Goal: Task Accomplishment & Management: Complete application form

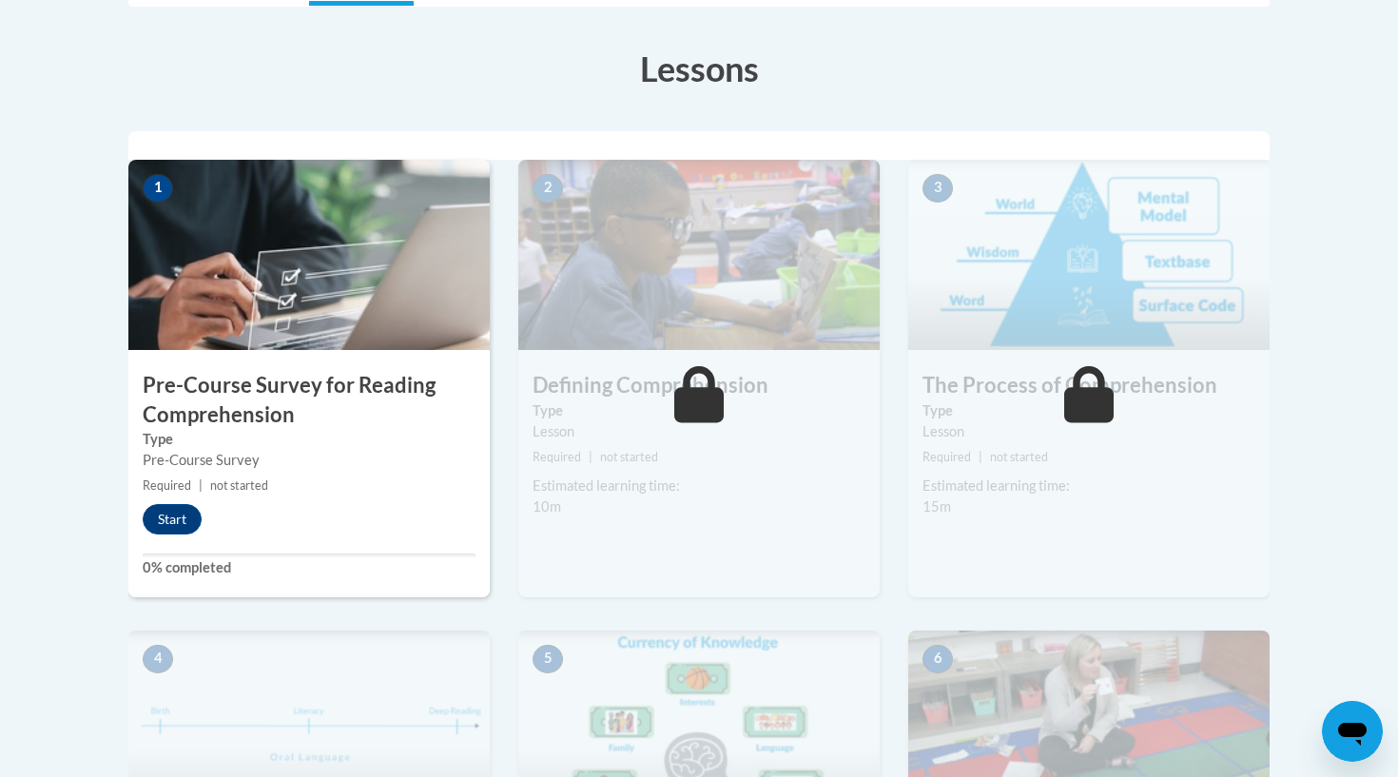
scroll to position [512, 0]
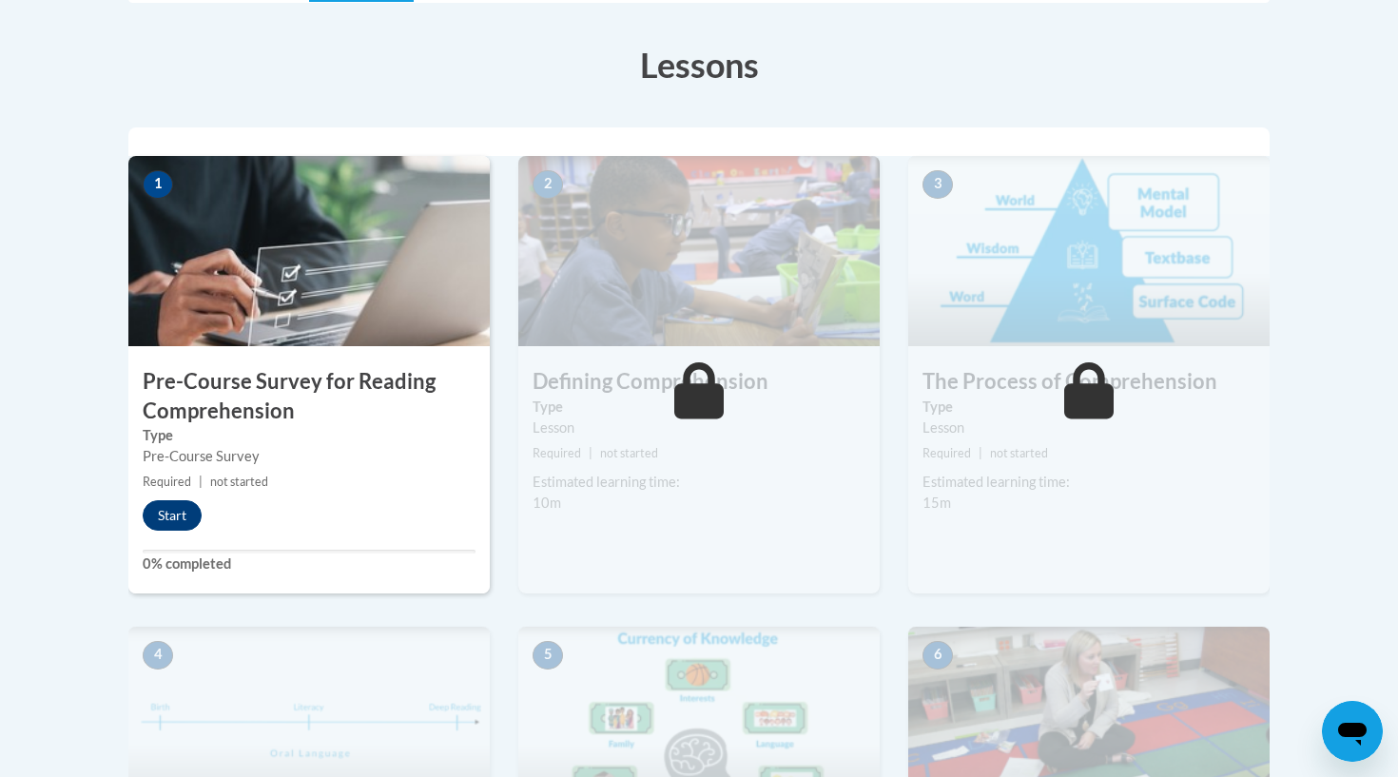
click at [175, 500] on button "Start" at bounding box center [172, 515] width 59 height 30
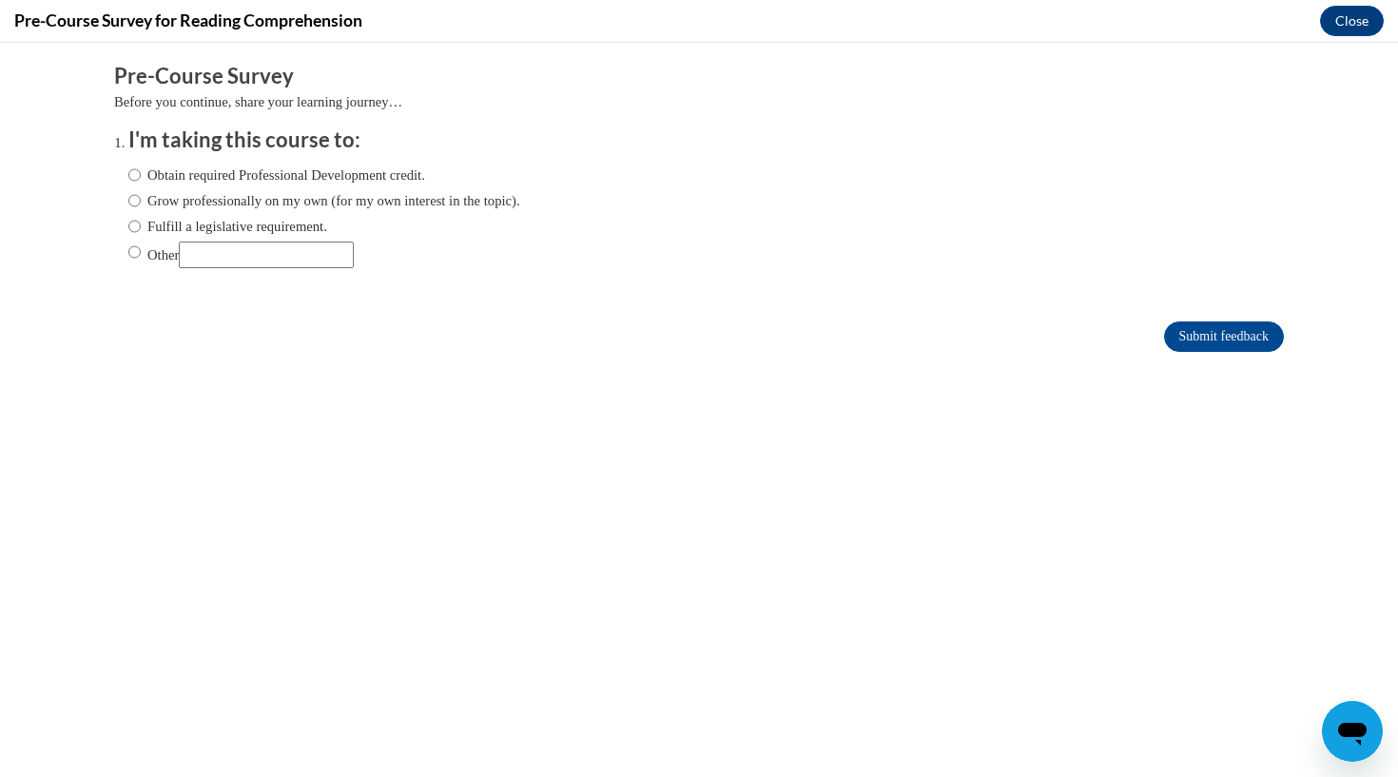
scroll to position [0, 0]
click at [142, 248] on label "Other" at bounding box center [240, 255] width 225 height 27
click at [141, 248] on input "Other" at bounding box center [134, 252] width 12 height 21
radio input "true"
click at [139, 171] on input "Obtain required Professional Development credit." at bounding box center [134, 175] width 12 height 21
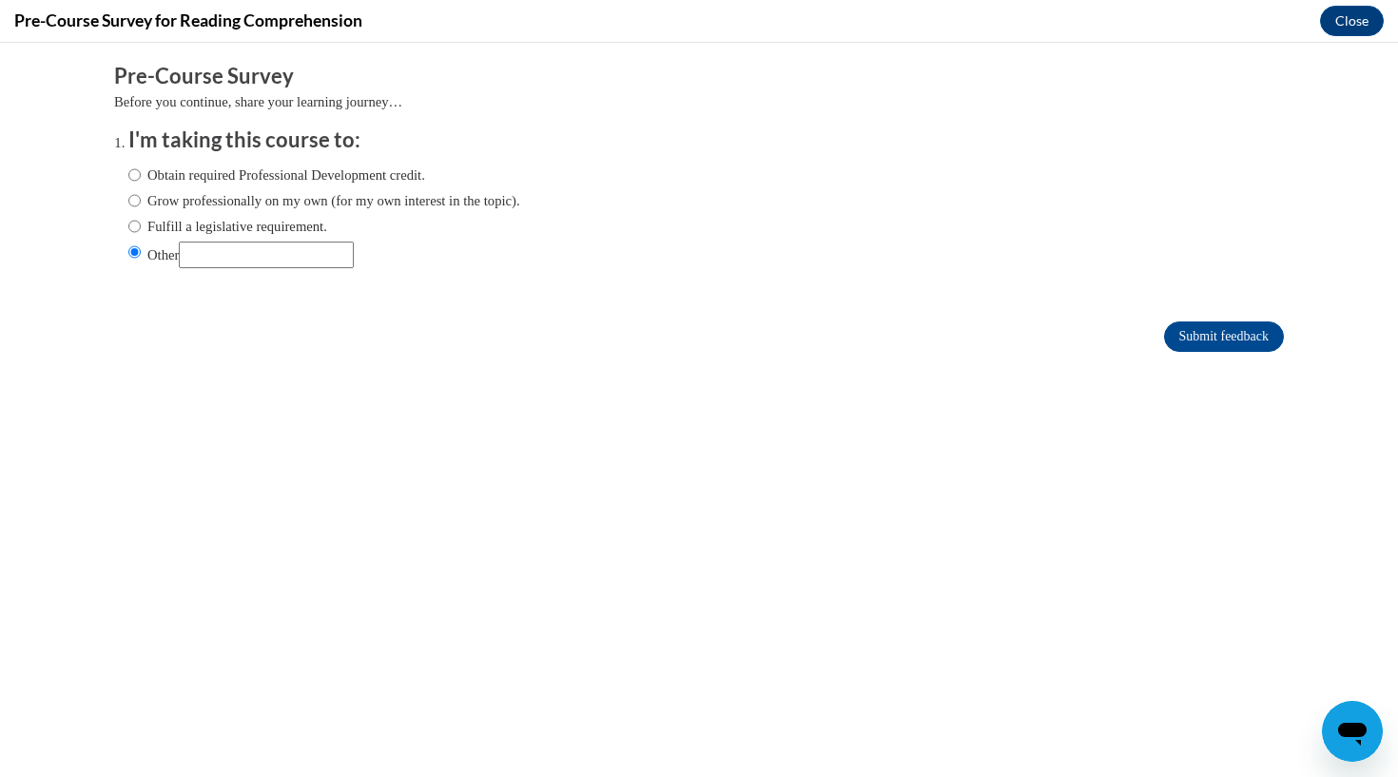
radio input "true"
click at [1189, 325] on input "Submit feedback" at bounding box center [1224, 337] width 120 height 30
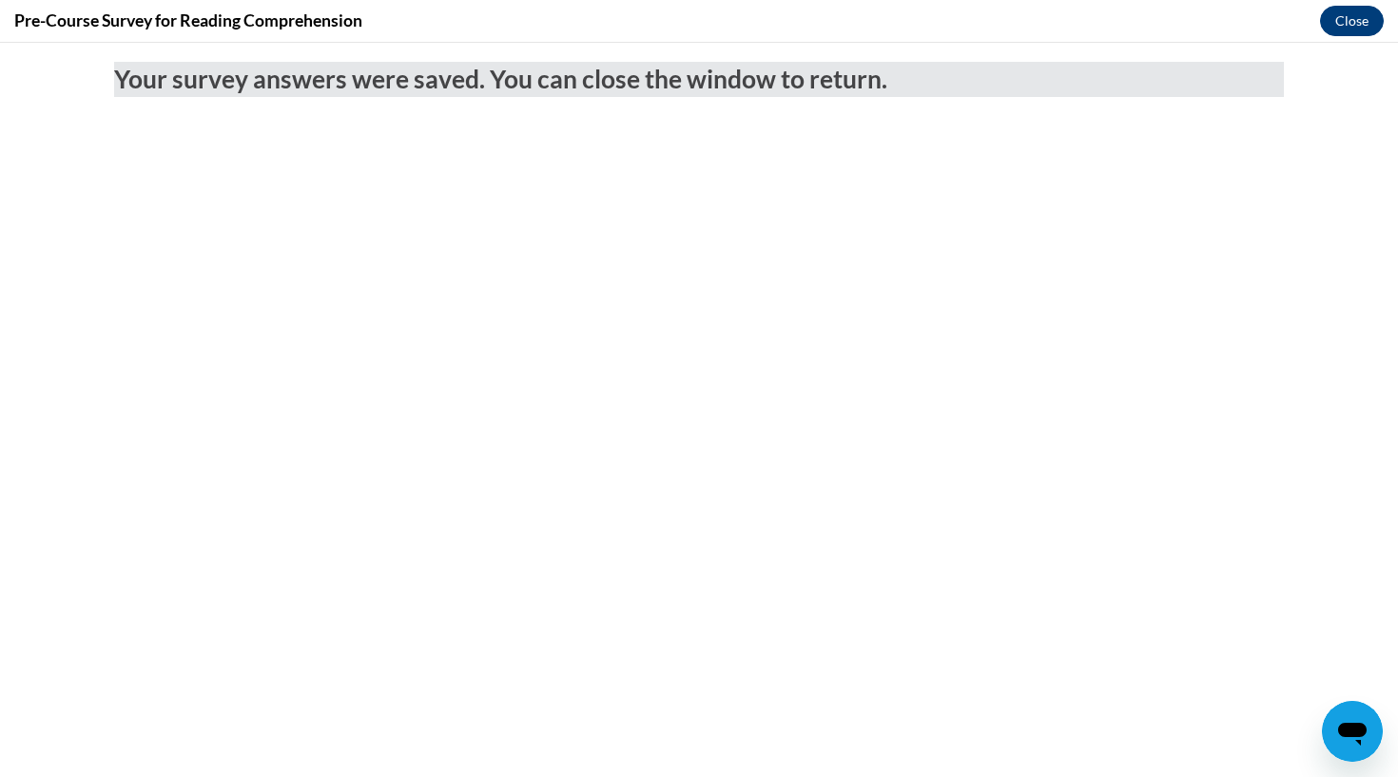
click at [1343, 19] on button "Close" at bounding box center [1352, 21] width 64 height 30
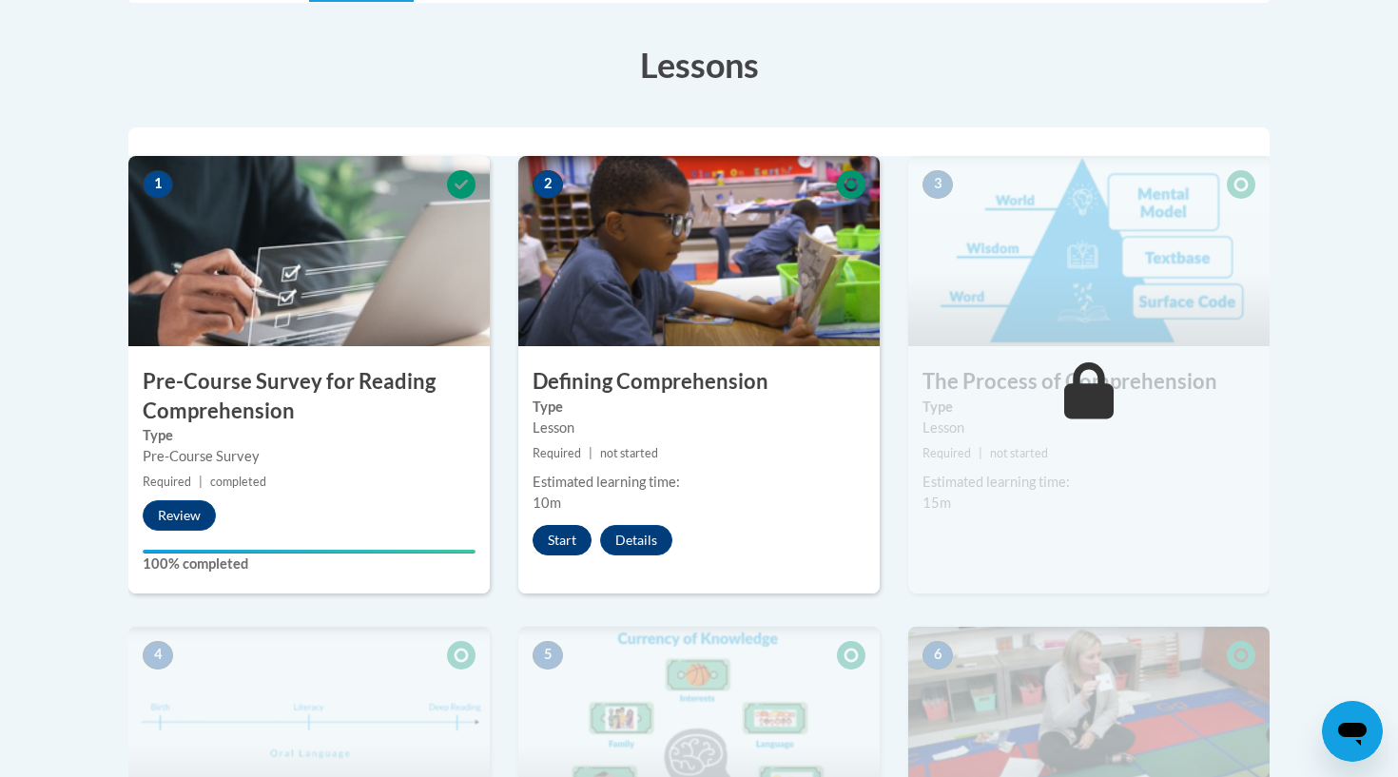
click at [565, 538] on button "Start" at bounding box center [562, 540] width 59 height 30
